Goal: Transaction & Acquisition: Purchase product/service

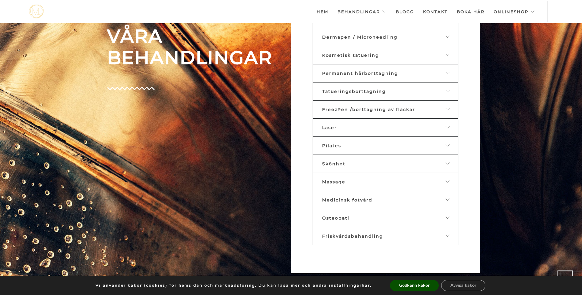
scroll to position [364, 0]
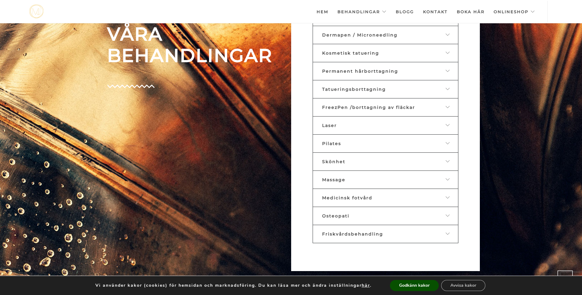
click at [395, 146] on link "Pilates" at bounding box center [386, 143] width 146 height 18
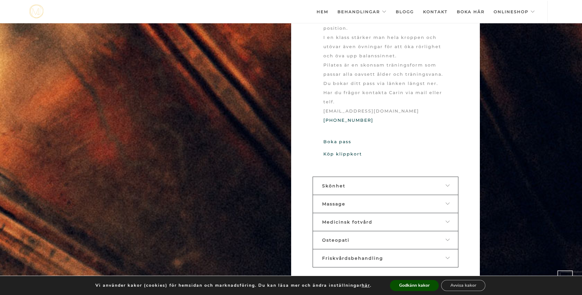
scroll to position [572, 0]
click at [349, 150] on link "Köp klippkort" at bounding box center [343, 153] width 39 height 6
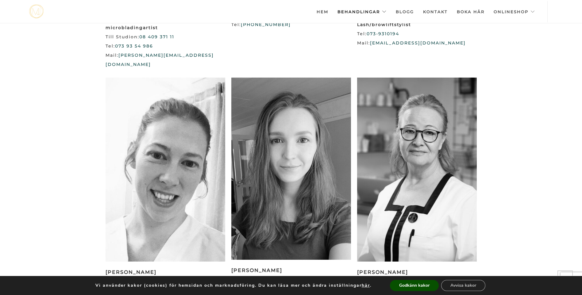
scroll to position [901, 0]
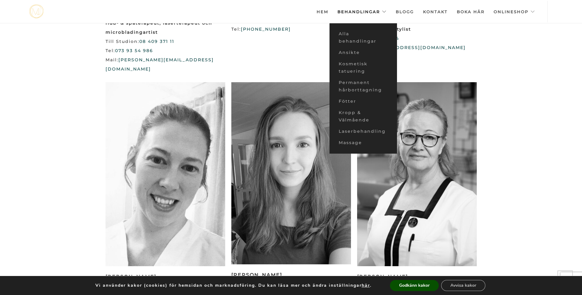
click at [358, 10] on link "Behandlingar" at bounding box center [362, 11] width 49 height 21
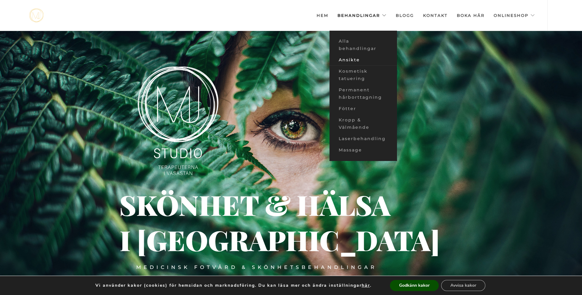
click at [360, 59] on link "Ansikte" at bounding box center [364, 59] width 68 height 11
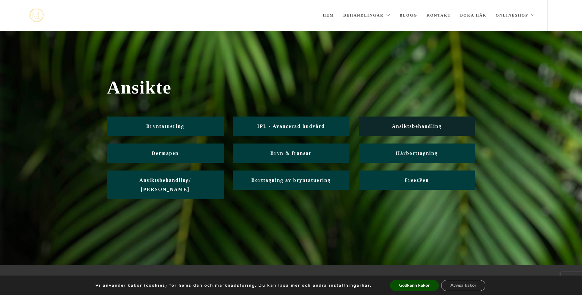
click at [414, 125] on span "Ansiktsbehandling" at bounding box center [417, 126] width 50 height 5
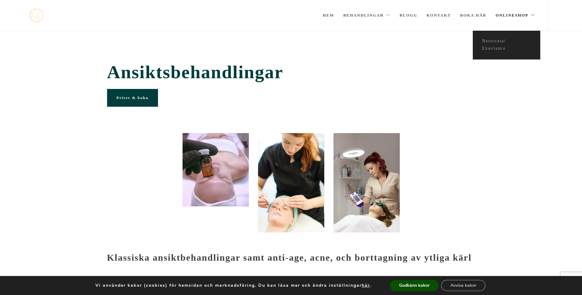
click at [525, 12] on link "Onlineshop" at bounding box center [516, 15] width 40 height 31
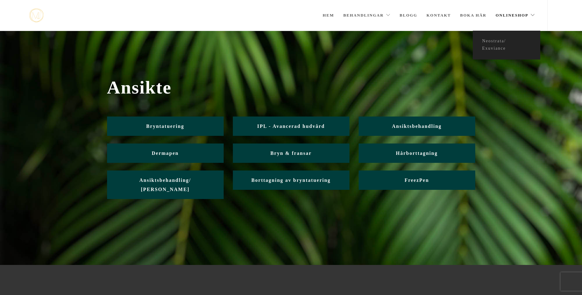
click at [504, 12] on link "Onlineshop" at bounding box center [516, 15] width 40 height 31
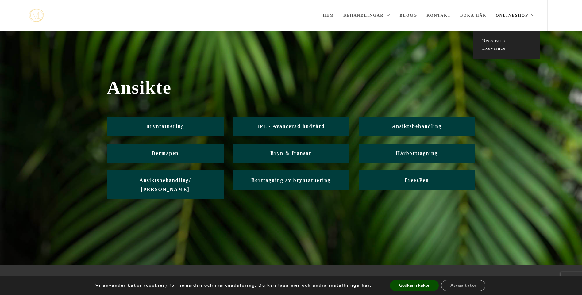
click at [498, 49] on link "Neostrata/ Exuviance" at bounding box center [507, 45] width 68 height 19
